Goal: Check status: Check status

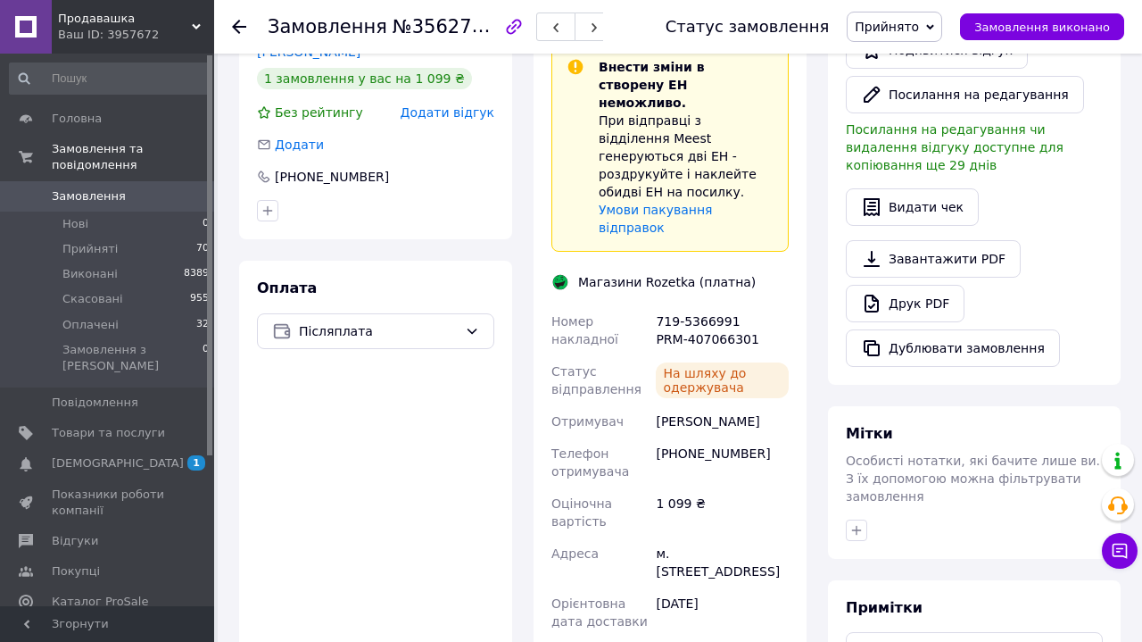
scroll to position [535, 0]
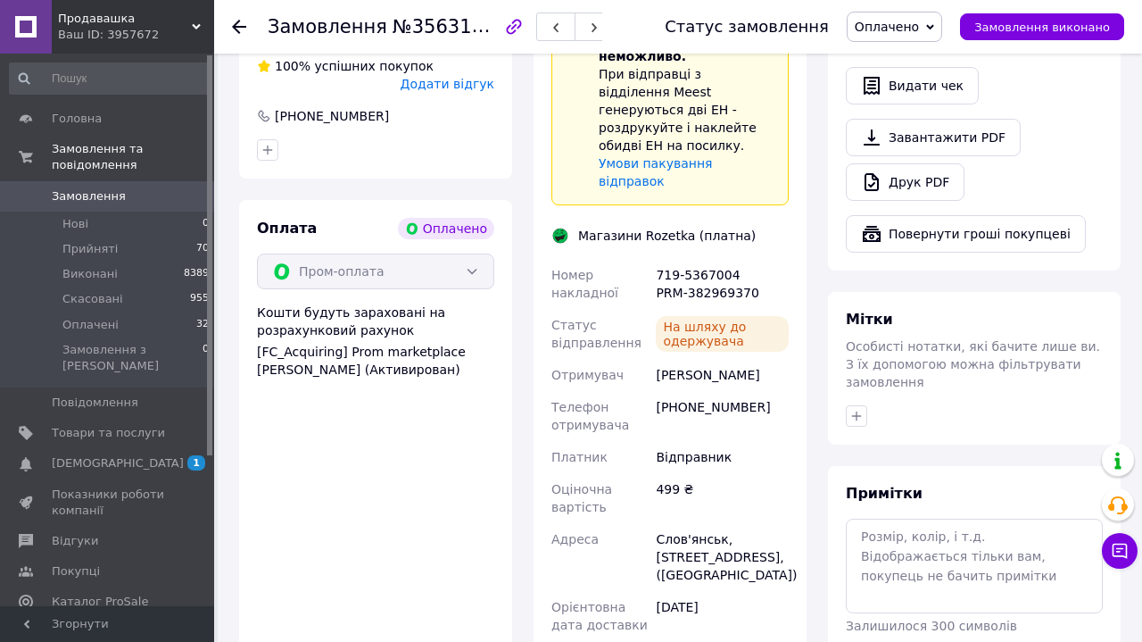
scroll to position [638, 0]
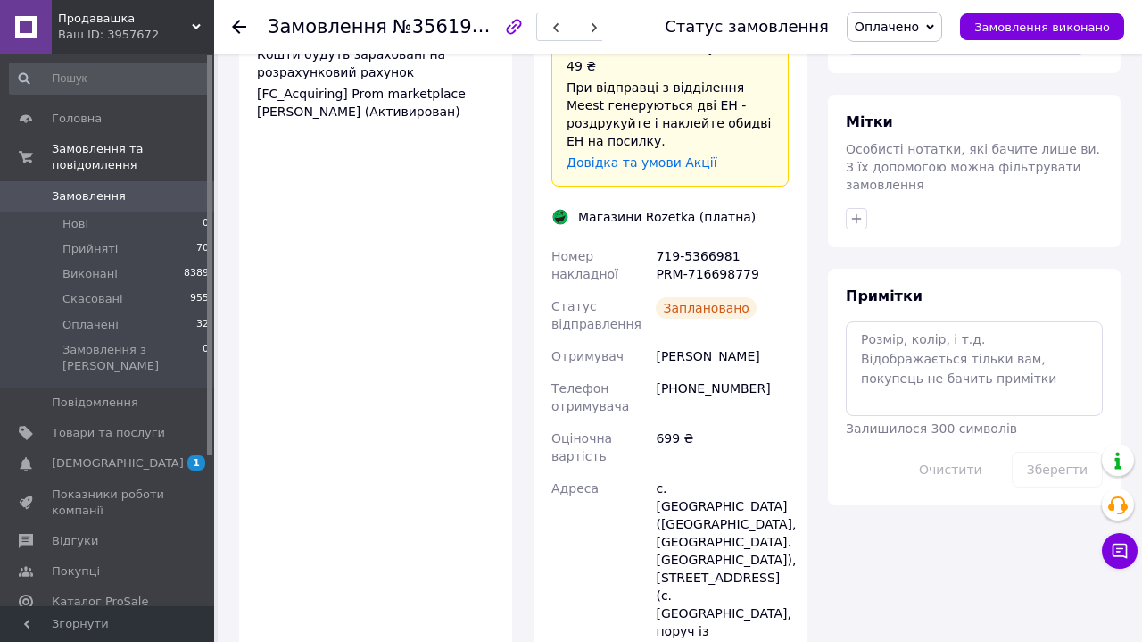
scroll to position [866, 0]
click at [669, 239] on div "719-5366981 PRM-716698779" at bounding box center [722, 264] width 140 height 50
copy div "719-5366981"
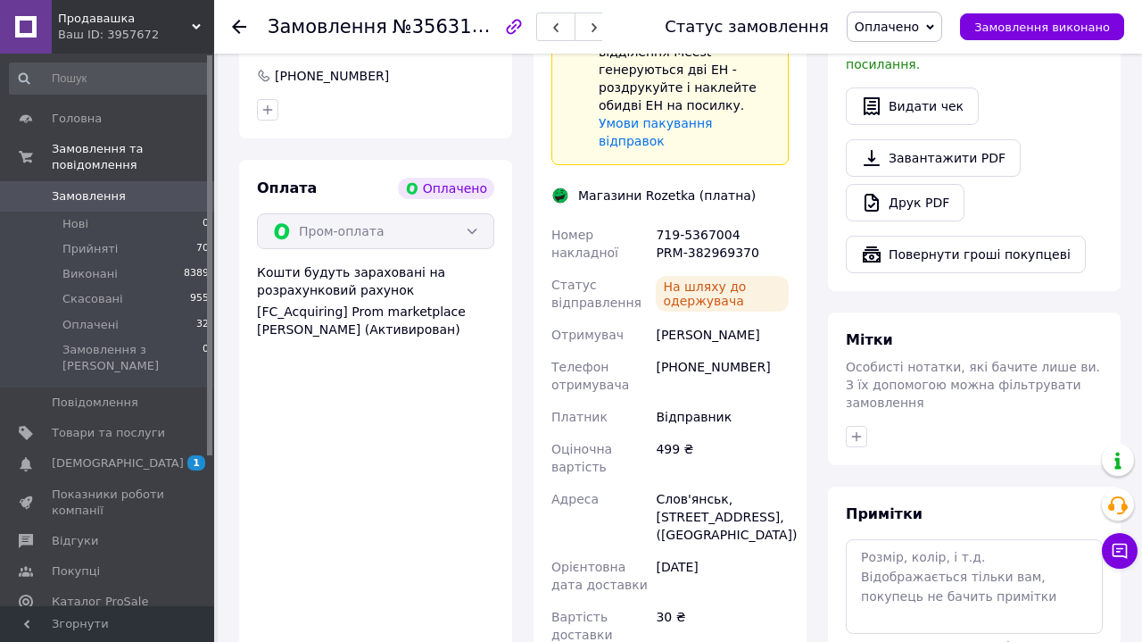
scroll to position [672, 0]
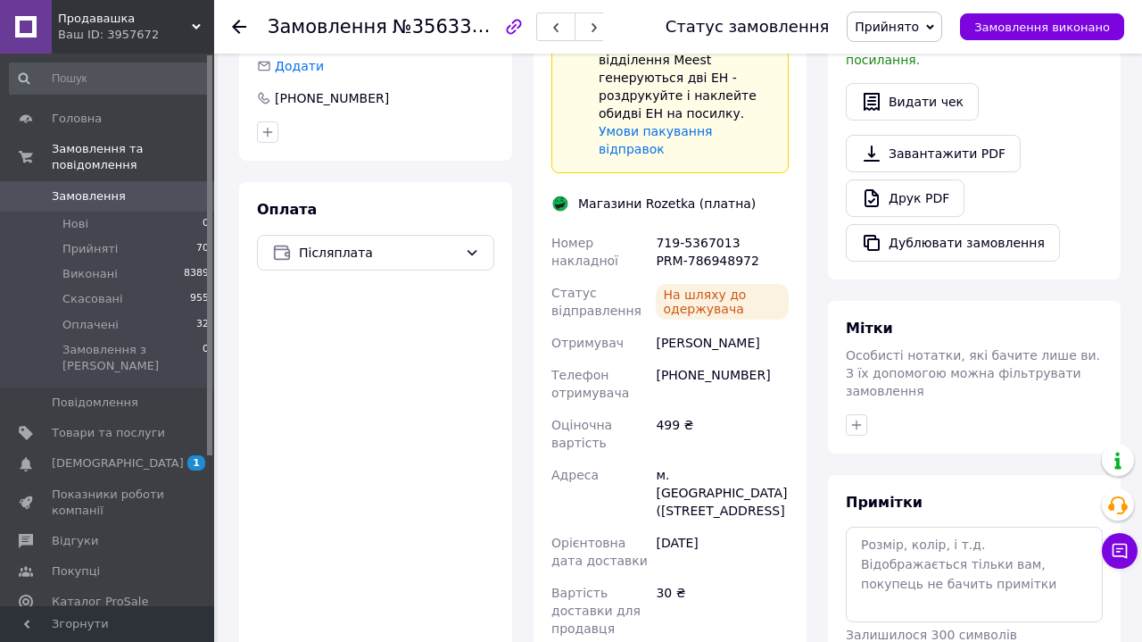
scroll to position [585, 0]
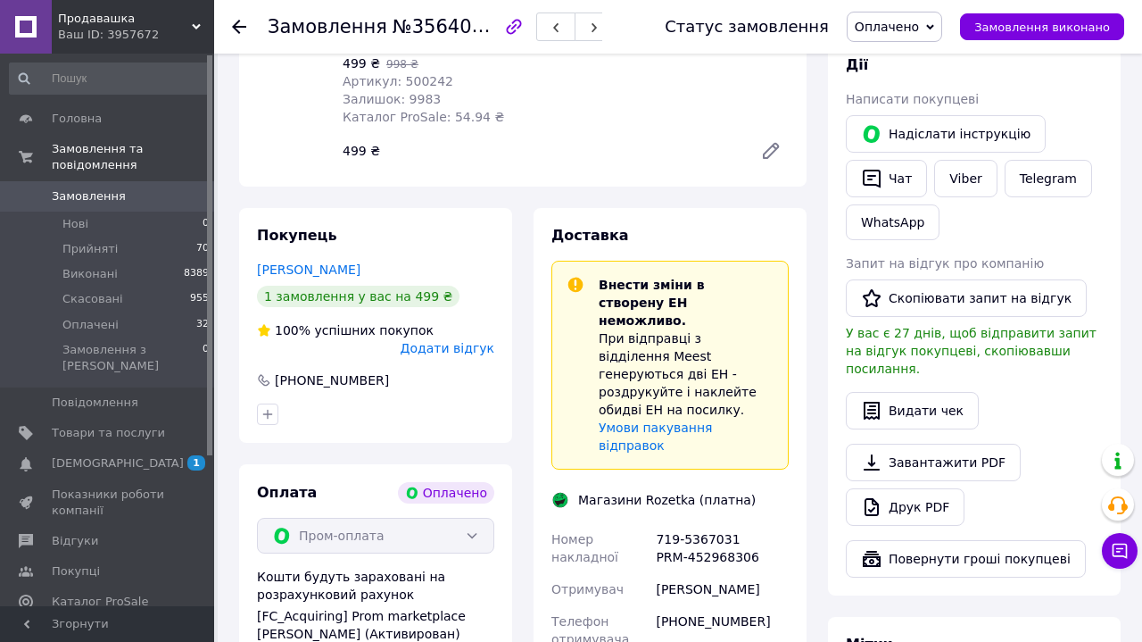
scroll to position [448, 0]
